Goal: Task Accomplishment & Management: Use online tool/utility

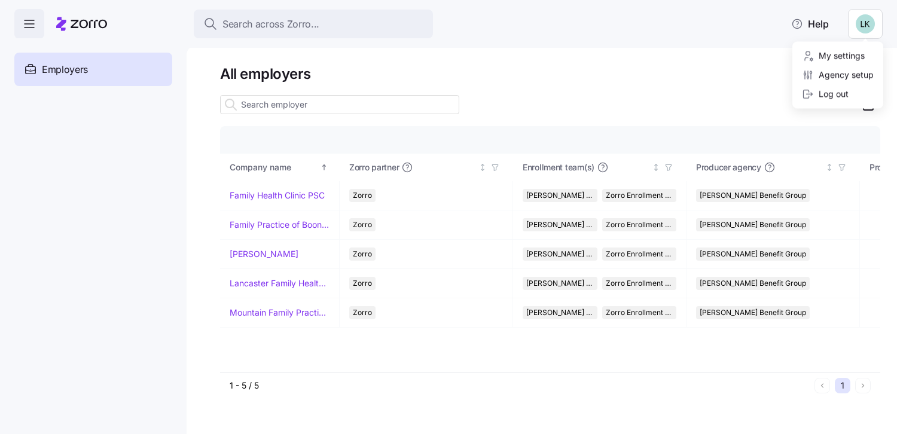
click at [860, 23] on html "Search across Zorro... Help Enrollments Employers Demo employers Prospects Demo…" at bounding box center [448, 213] width 897 height 427
click at [595, 51] on html "Search across Zorro... Help Enrollments Employers Demo employers Prospects Demo…" at bounding box center [448, 213] width 897 height 427
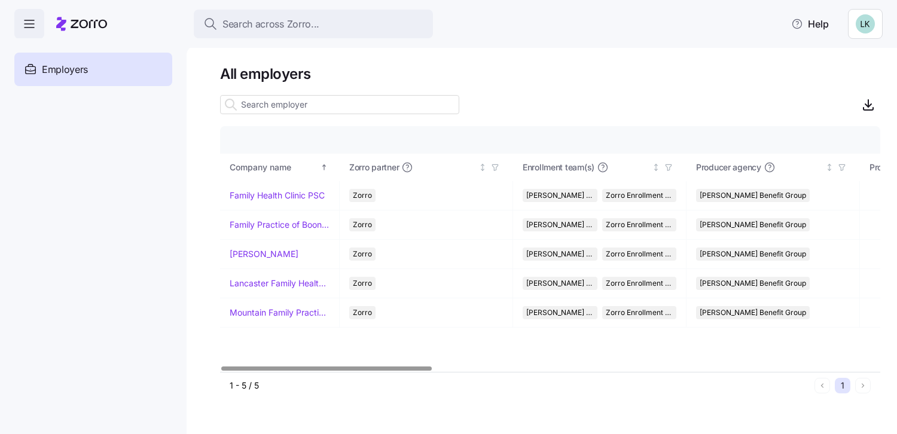
click at [29, 22] on icon "button" at bounding box center [29, 24] width 14 height 14
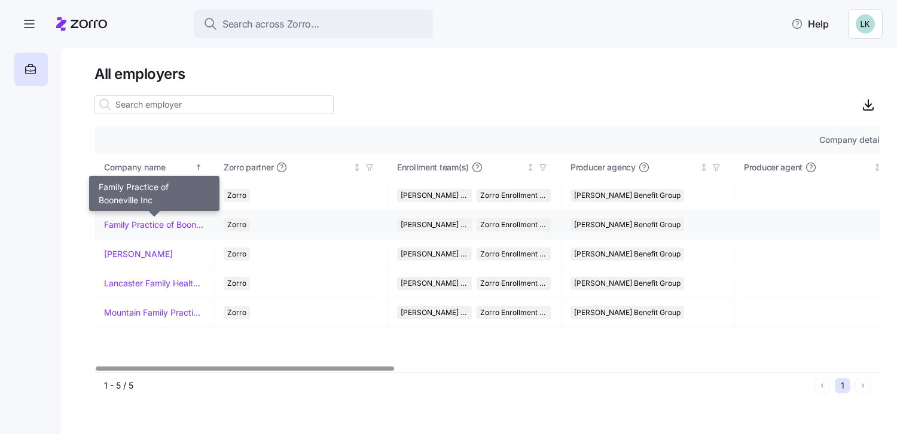
click at [157, 223] on link "Family Practice of Booneville Inc" at bounding box center [154, 225] width 100 height 12
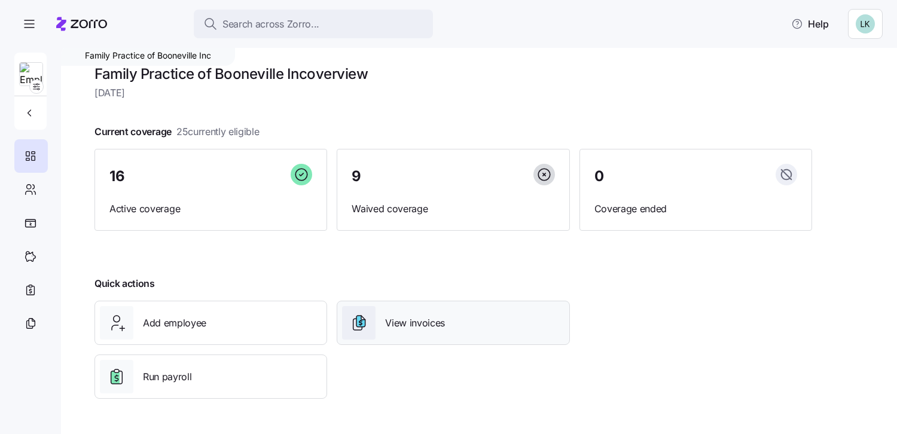
click at [440, 328] on span "View invoices" at bounding box center [415, 323] width 60 height 15
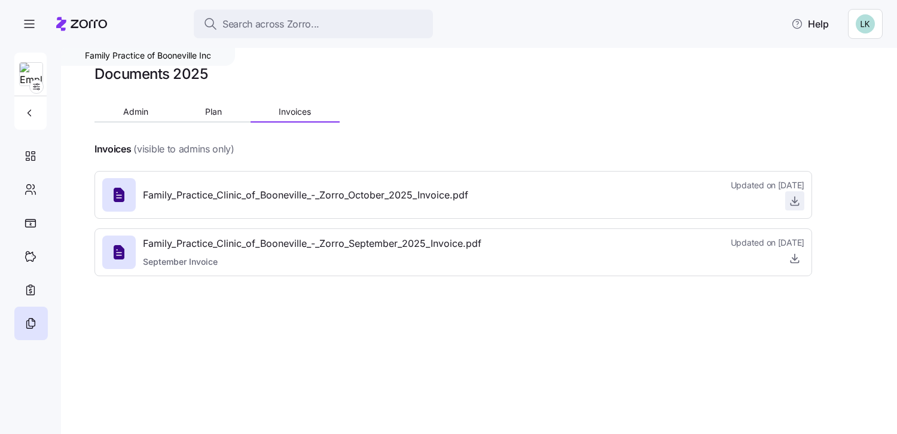
click at [797, 200] on icon "button" at bounding box center [795, 201] width 12 height 12
click at [206, 112] on span "Plan" at bounding box center [213, 112] width 17 height 8
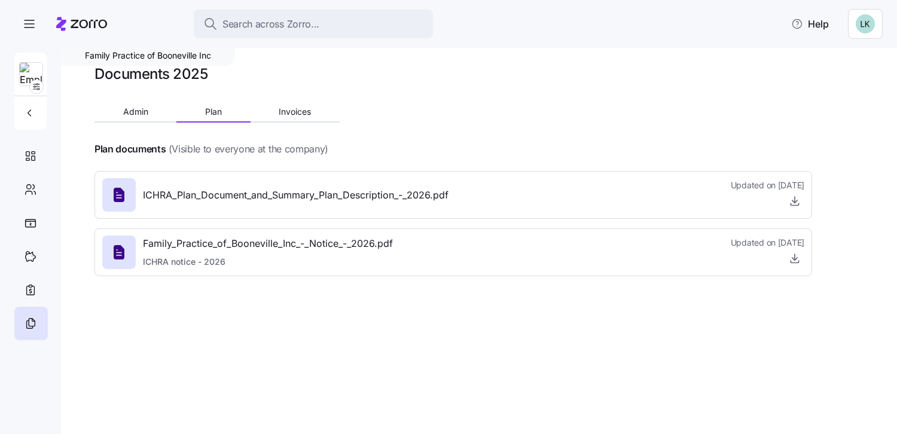
click at [270, 197] on span "ICHRA_Plan_Document_and_Summary_Plan_Description_-_2026.pdf" at bounding box center [296, 195] width 306 height 15
click at [790, 197] on icon "button" at bounding box center [795, 201] width 12 height 12
click at [30, 21] on icon "button" at bounding box center [29, 24] width 14 height 14
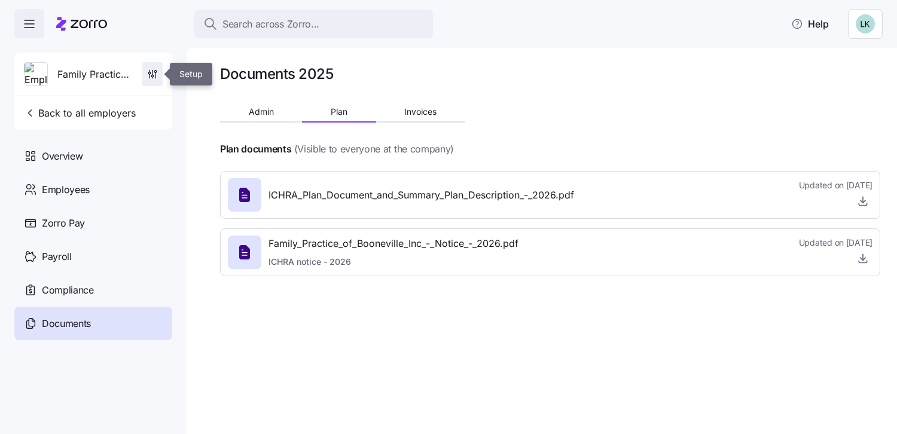
click at [149, 76] on icon "button" at bounding box center [153, 74] width 12 height 12
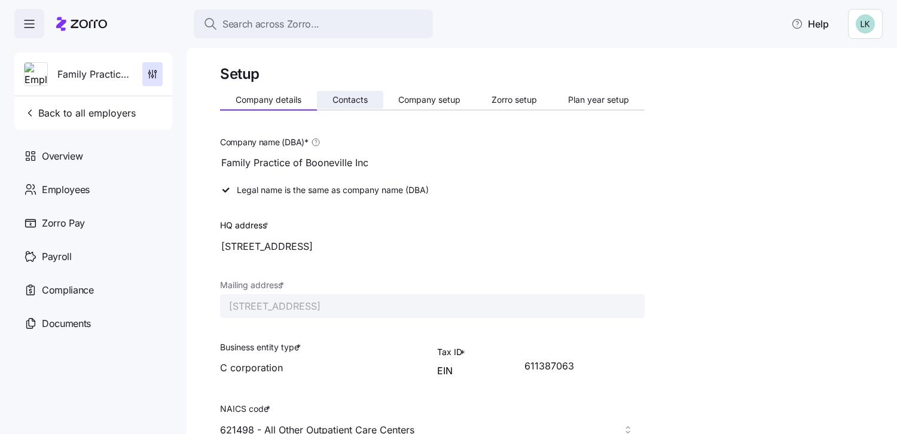
click at [354, 101] on span "Contacts" at bounding box center [350, 100] width 35 height 8
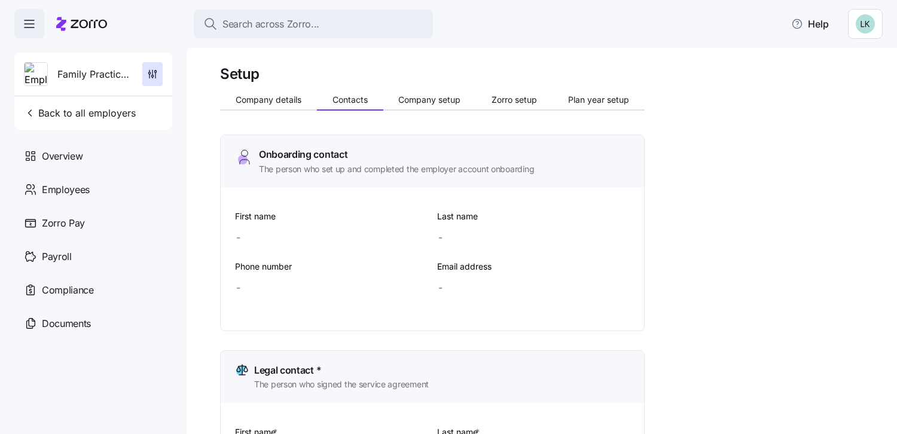
type input "[PERSON_NAME]"
type input "Koretski"
type input "[EMAIL_ADDRESS][DOMAIN_NAME]"
type input "[PERSON_NAME]"
type input "Koretski"
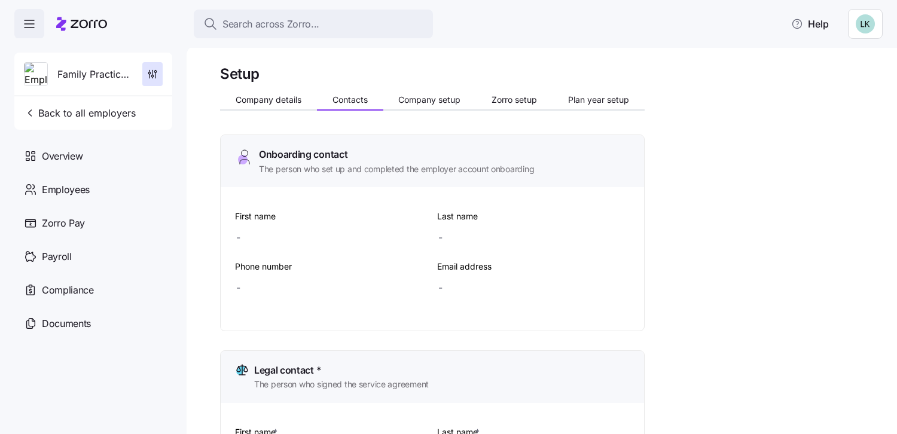
type input "[EMAIL_ADDRESS][DOMAIN_NAME]"
type input "[PERSON_NAME]"
type input "Koretski"
type input "[EMAIL_ADDRESS][DOMAIN_NAME]"
type input "[PERSON_NAME]"
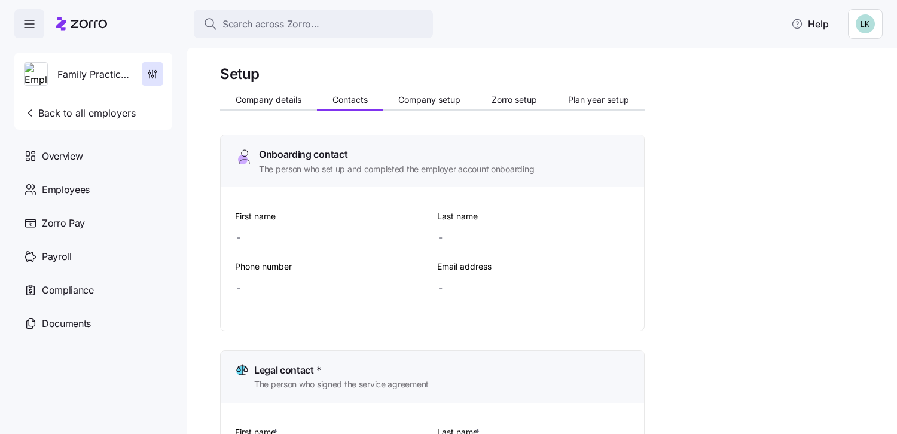
type input "Koretski"
type input "[EMAIL_ADDRESS][DOMAIN_NAME]"
type input "[PHONE_NUMBER]"
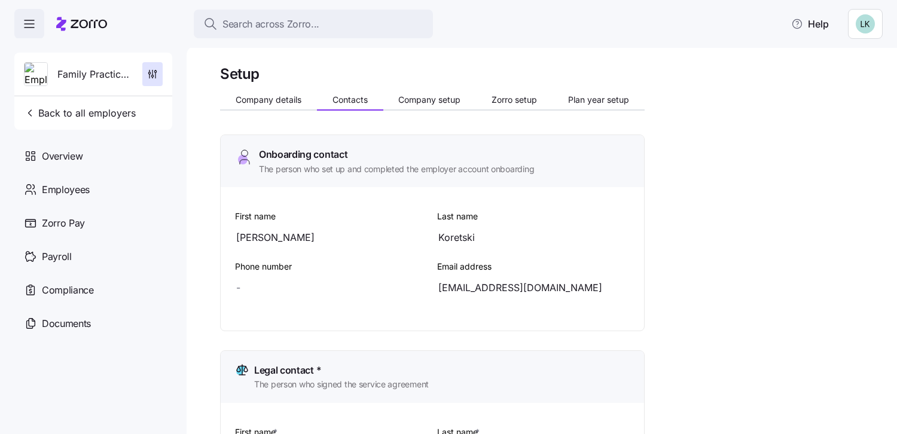
type input "[PHONE_NUMBER]"
click at [430, 98] on span "Company setup" at bounding box center [429, 100] width 62 height 8
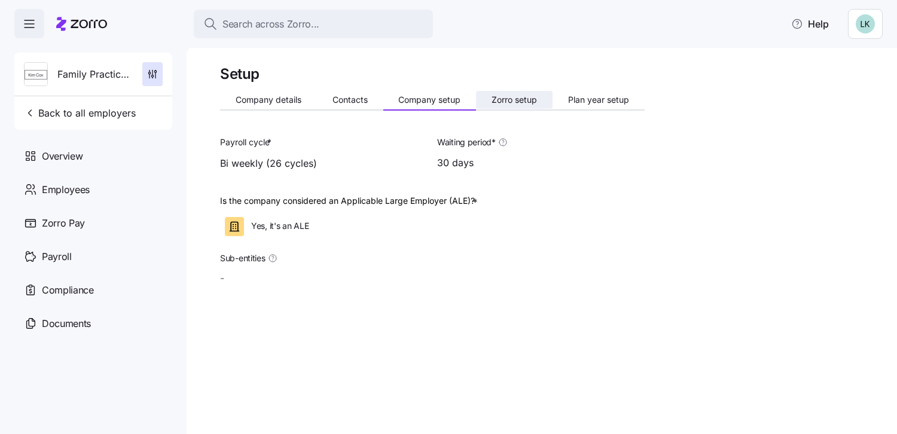
click at [509, 101] on span "Zorro setup" at bounding box center [514, 100] width 45 height 8
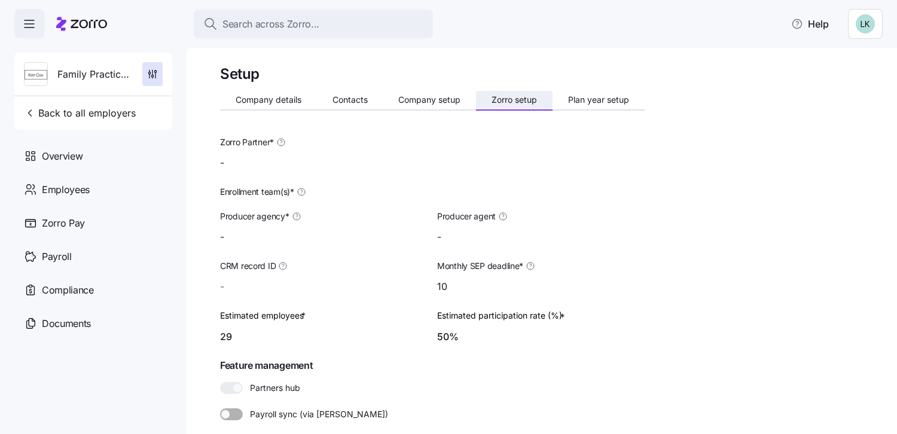
type input "Zorro"
type input "[PERSON_NAME] Benefit Group"
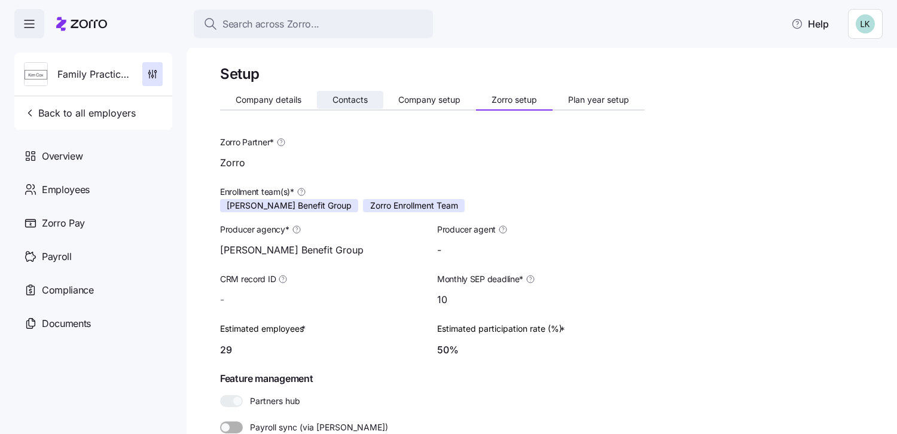
click at [359, 95] on button "Contacts" at bounding box center [350, 100] width 66 height 18
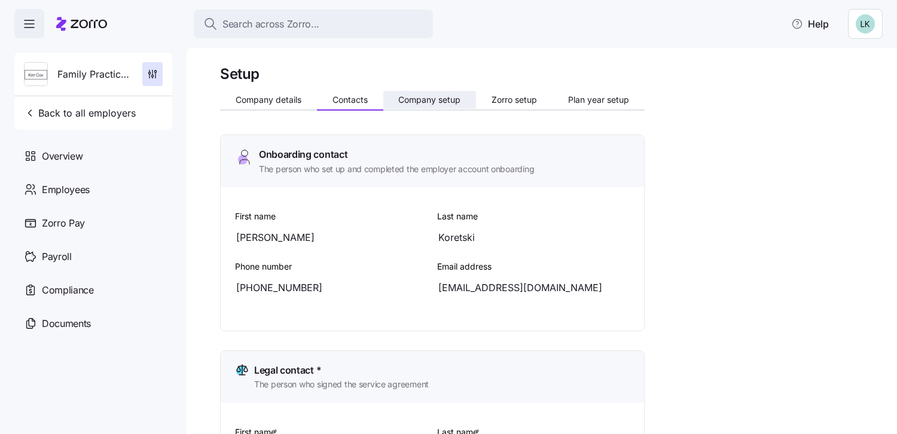
click at [434, 99] on span "Company setup" at bounding box center [429, 100] width 62 height 8
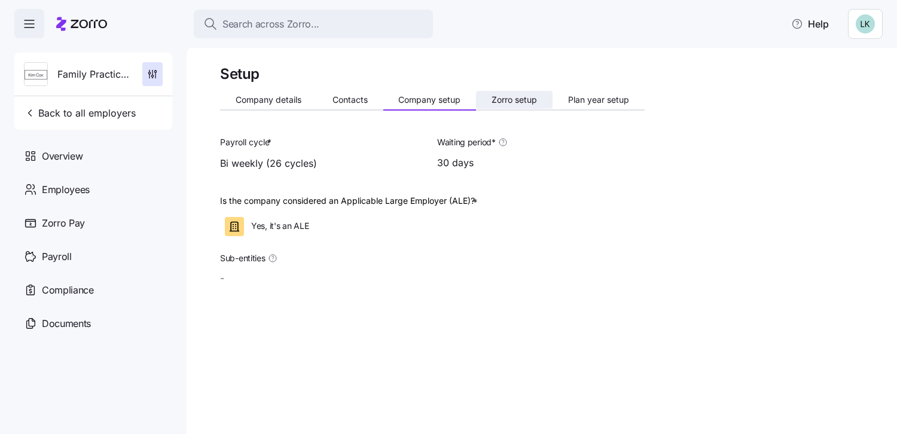
click at [507, 101] on span "Zorro setup" at bounding box center [514, 100] width 45 height 8
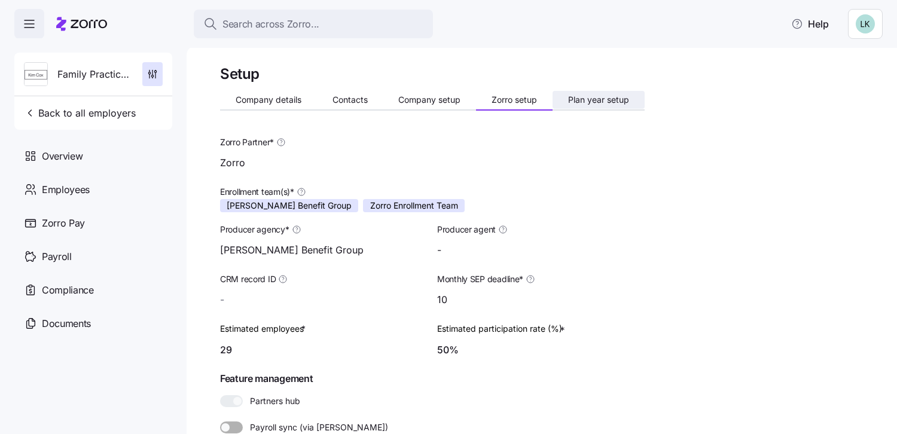
click at [597, 102] on span "Plan year setup" at bounding box center [598, 100] width 61 height 8
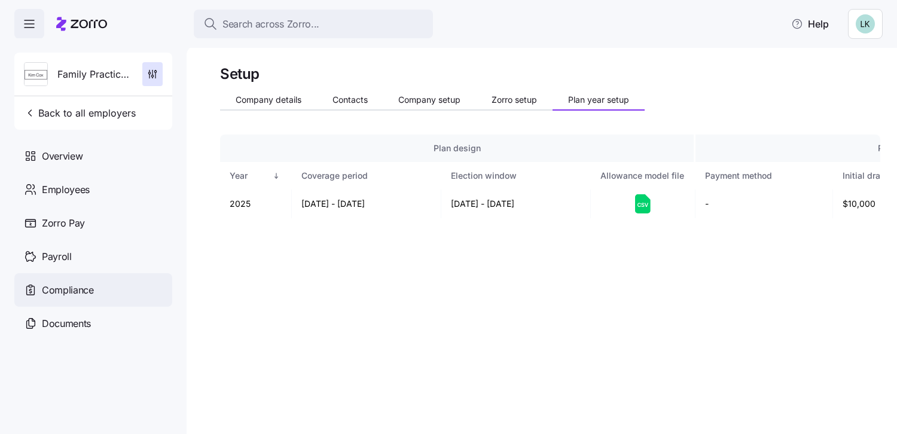
click at [68, 289] on span "Compliance" at bounding box center [68, 290] width 52 height 15
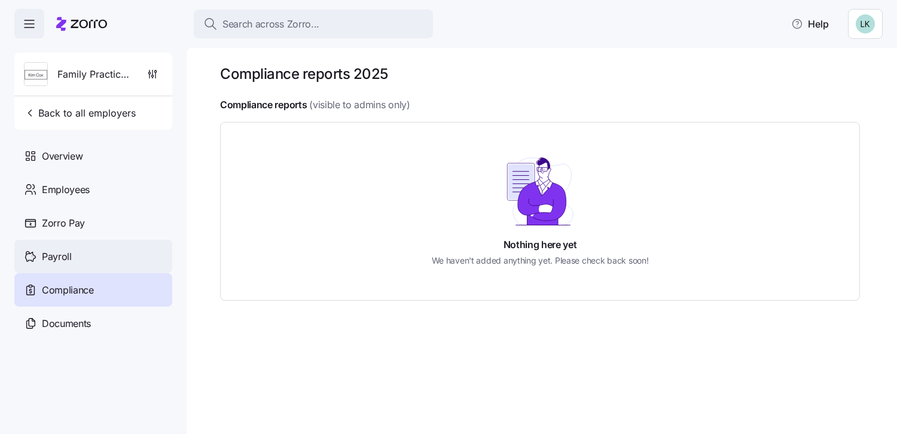
click at [55, 257] on span "Payroll" at bounding box center [57, 256] width 30 height 15
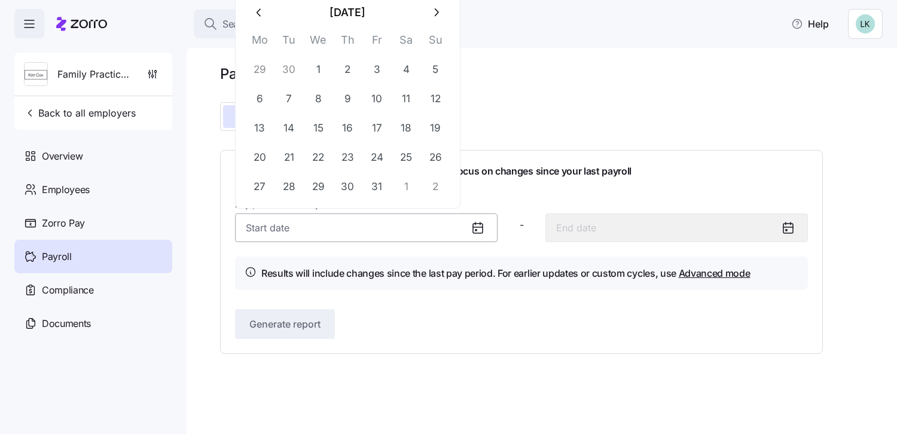
click at [311, 227] on input "Pay period (bi weekly) *" at bounding box center [366, 228] width 263 height 29
click at [263, 68] on button "29" at bounding box center [259, 69] width 29 height 29
type input "[DATE]"
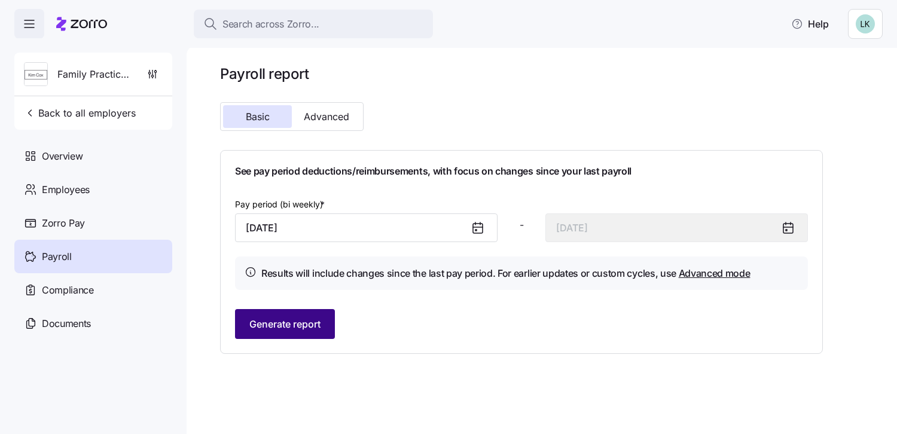
click at [300, 333] on button "Generate report" at bounding box center [285, 324] width 100 height 30
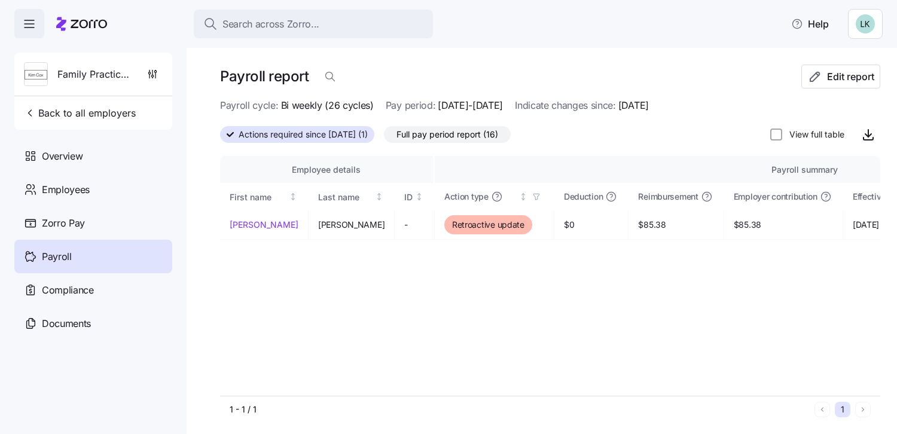
click at [489, 133] on span "Full pay period report (16)" at bounding box center [448, 135] width 102 height 16
click at [384, 138] on input "Full pay period report (16)" at bounding box center [384, 138] width 0 height 0
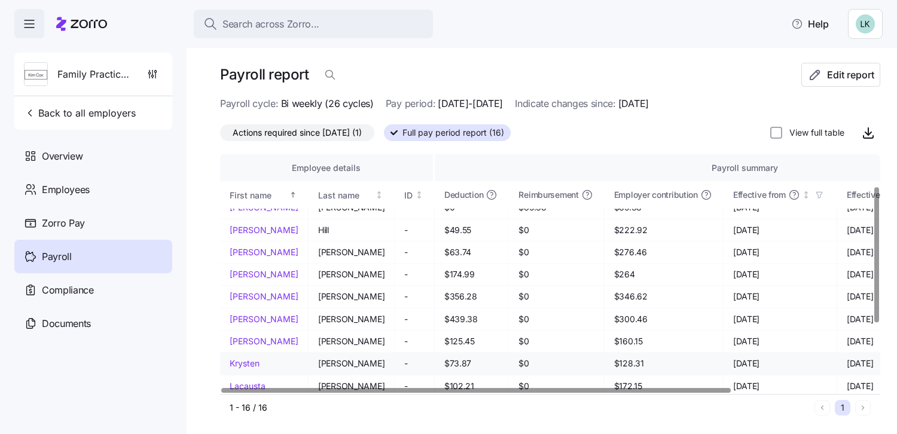
scroll to position [169, 0]
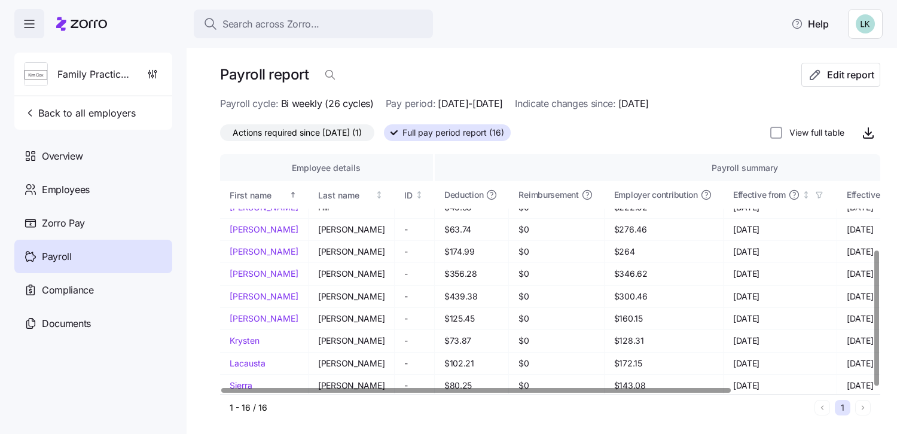
click at [816, 130] on label "View full table" at bounding box center [814, 133] width 62 height 12
click at [783, 130] on input "View full table" at bounding box center [777, 133] width 12 height 12
checkbox input "true"
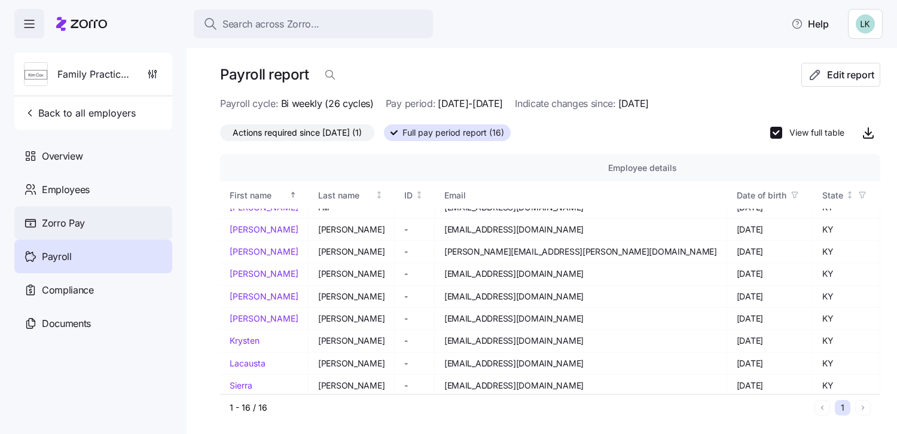
click at [65, 223] on span "Zorro Pay" at bounding box center [63, 223] width 43 height 15
